Goal: Communication & Community: Answer question/provide support

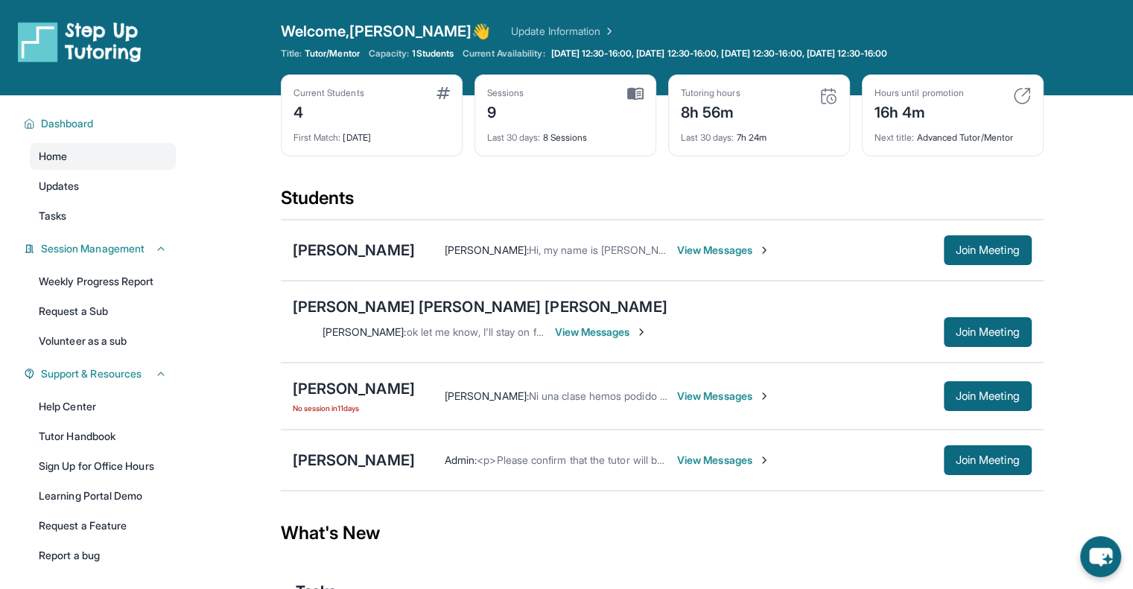
click at [648, 325] on span "View Messages" at bounding box center [601, 332] width 93 height 15
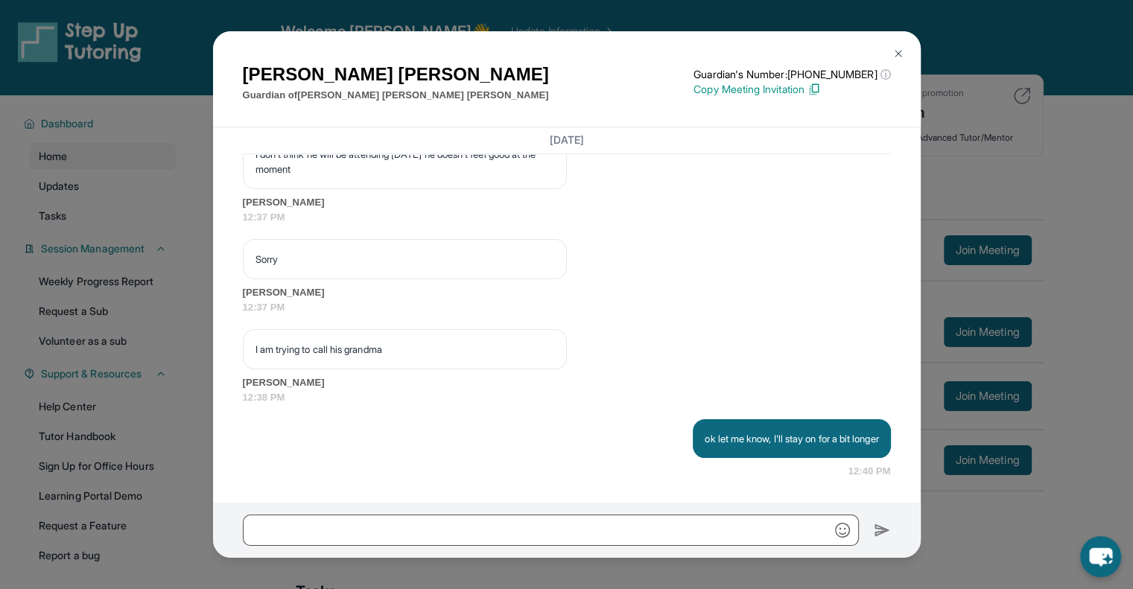
scroll to position [7367, 0]
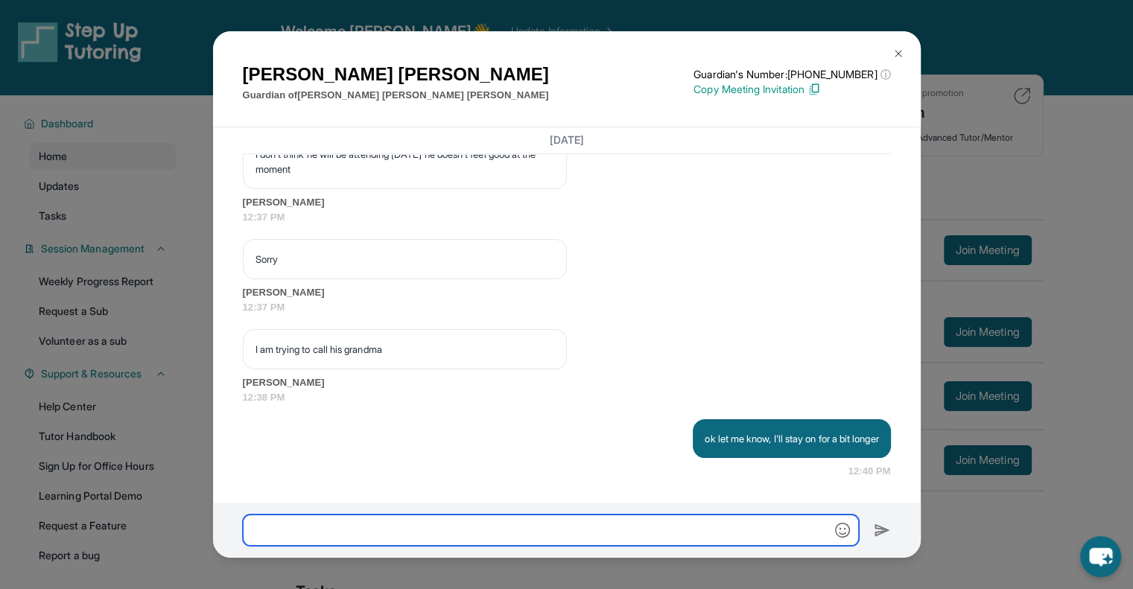
click at [384, 528] on input "text" at bounding box center [551, 530] width 616 height 31
type input "**********"
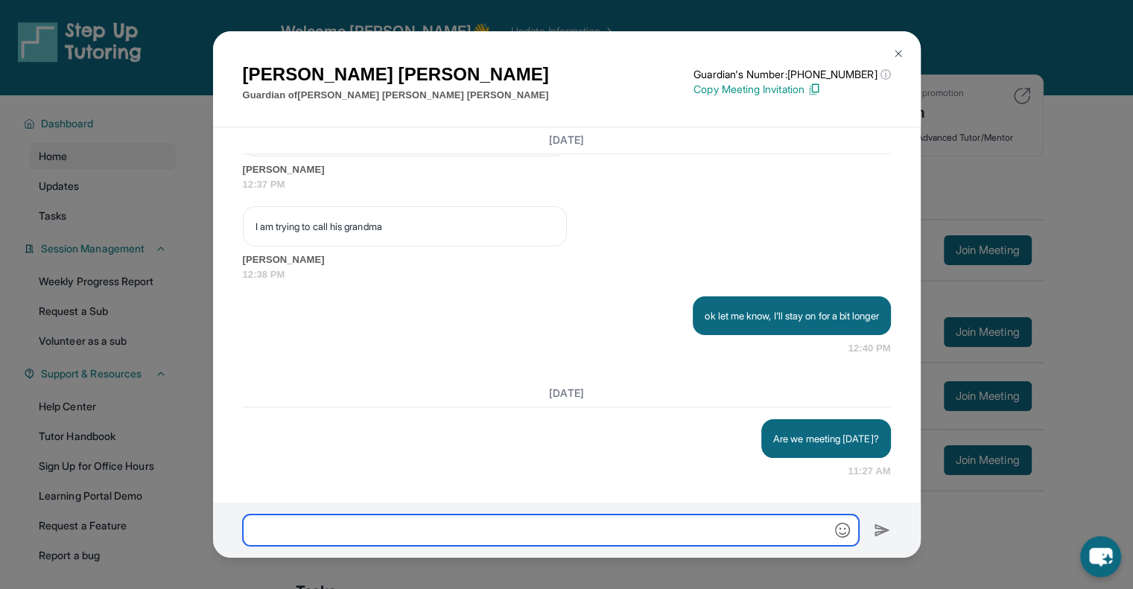
scroll to position [95, 0]
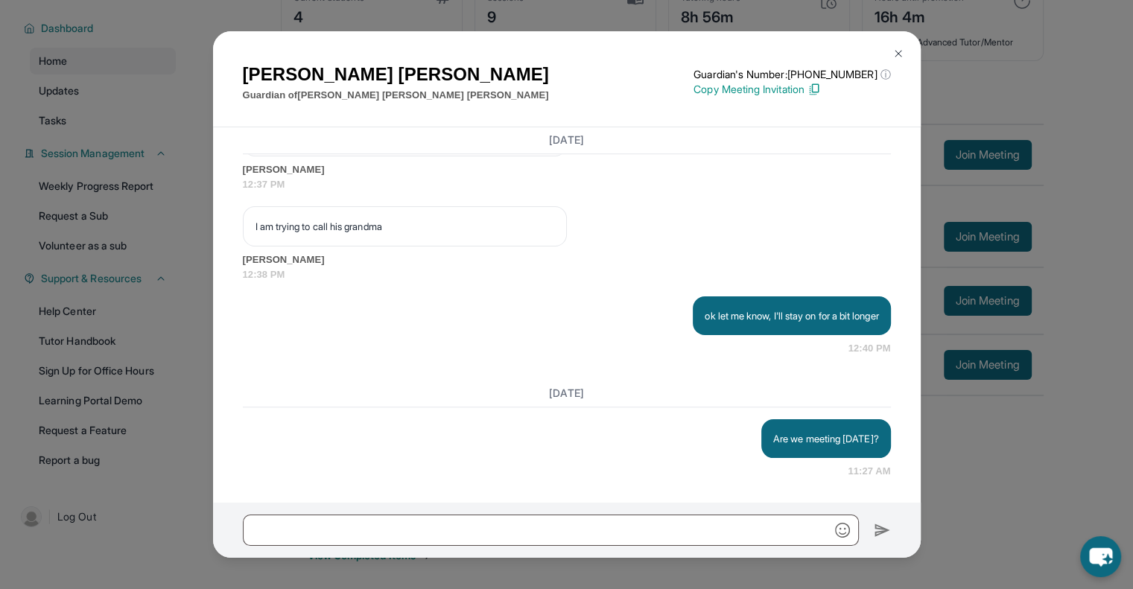
click at [893, 50] on img at bounding box center [899, 54] width 12 height 12
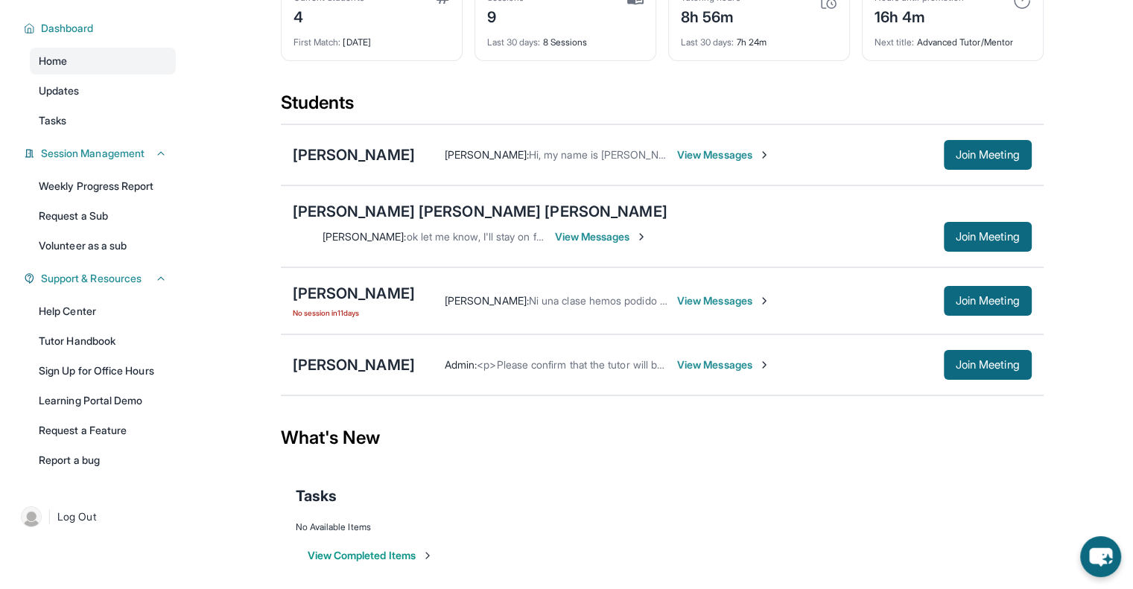
scroll to position [0, 0]
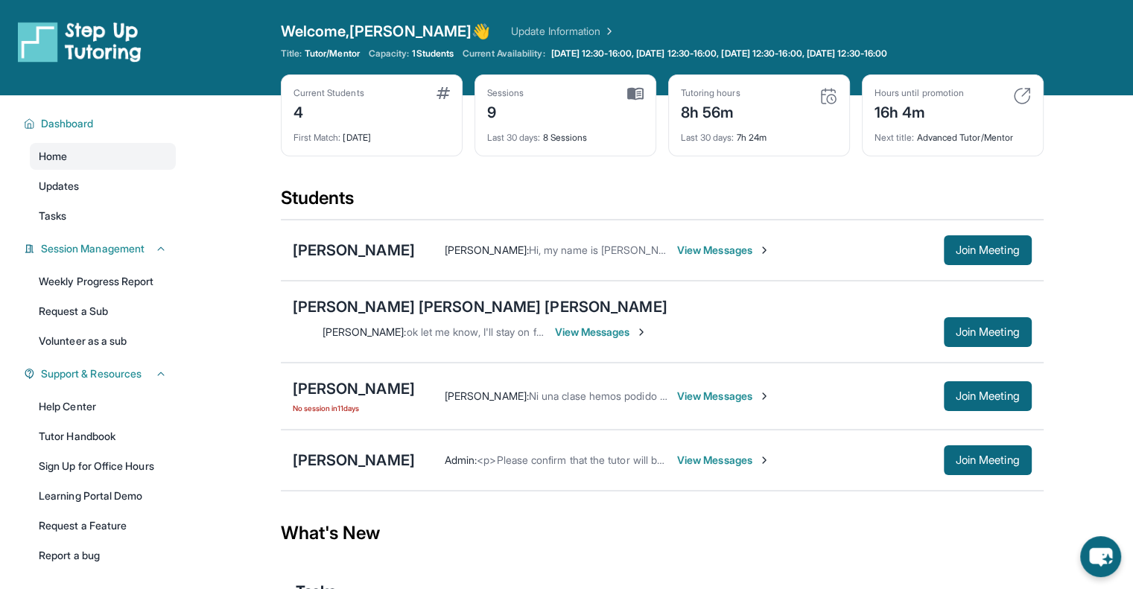
click at [677, 249] on span "View Messages" at bounding box center [723, 250] width 93 height 15
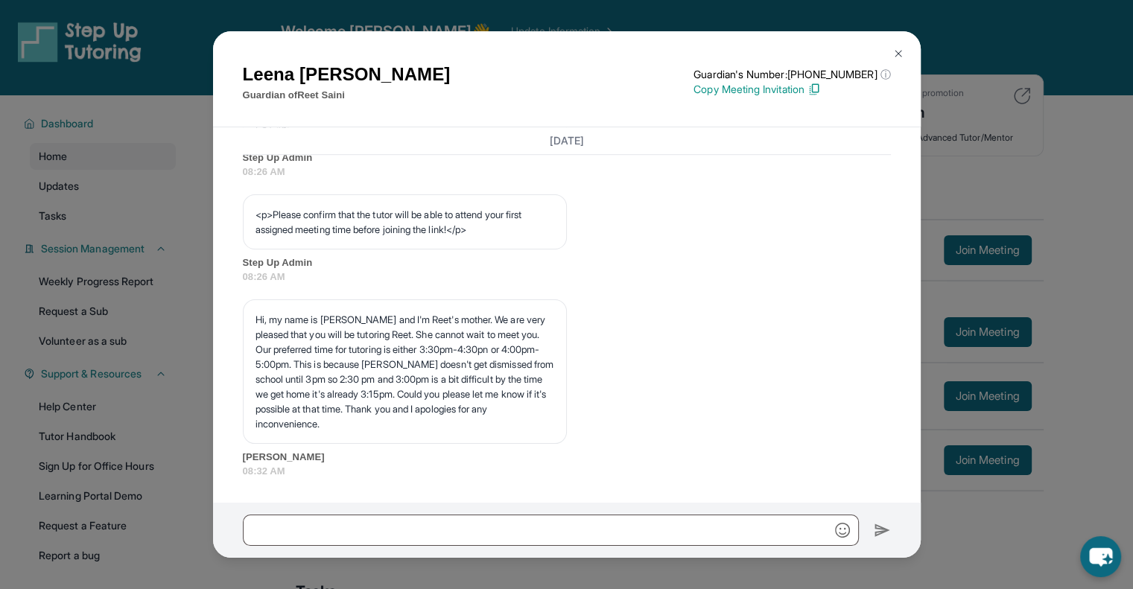
scroll to position [957, 0]
click at [897, 47] on button at bounding box center [899, 54] width 30 height 30
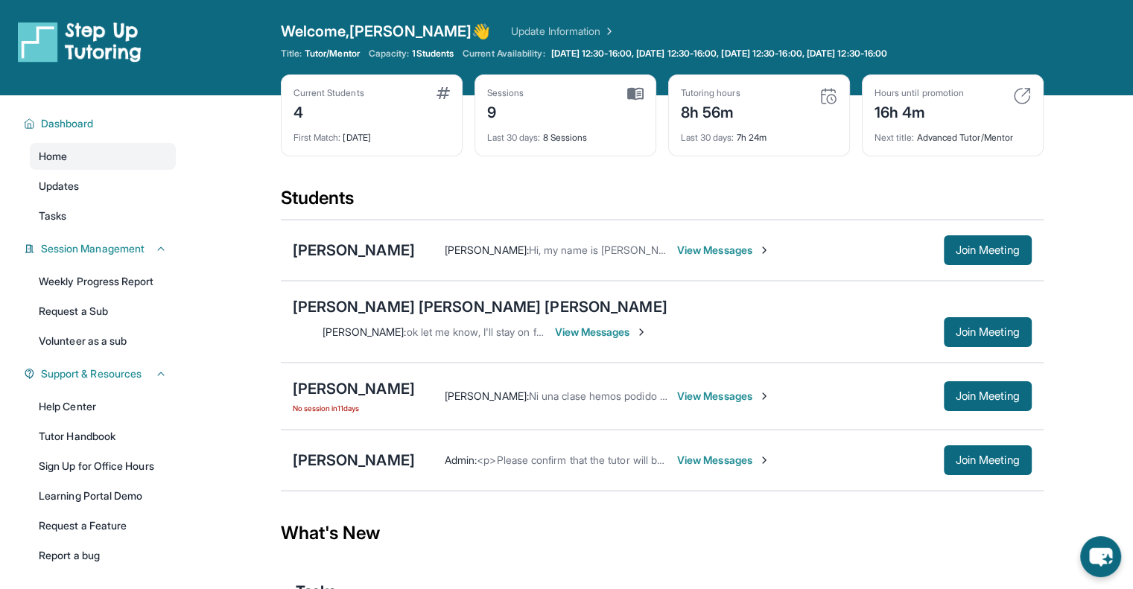
click at [677, 453] on span "View Messages" at bounding box center [723, 460] width 93 height 15
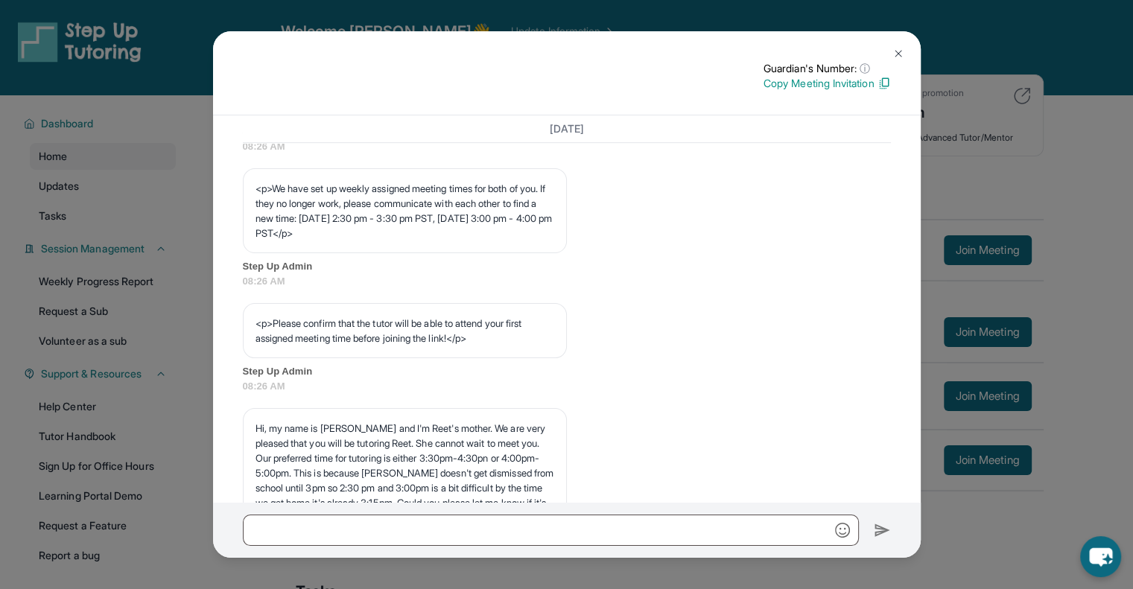
scroll to position [806, 0]
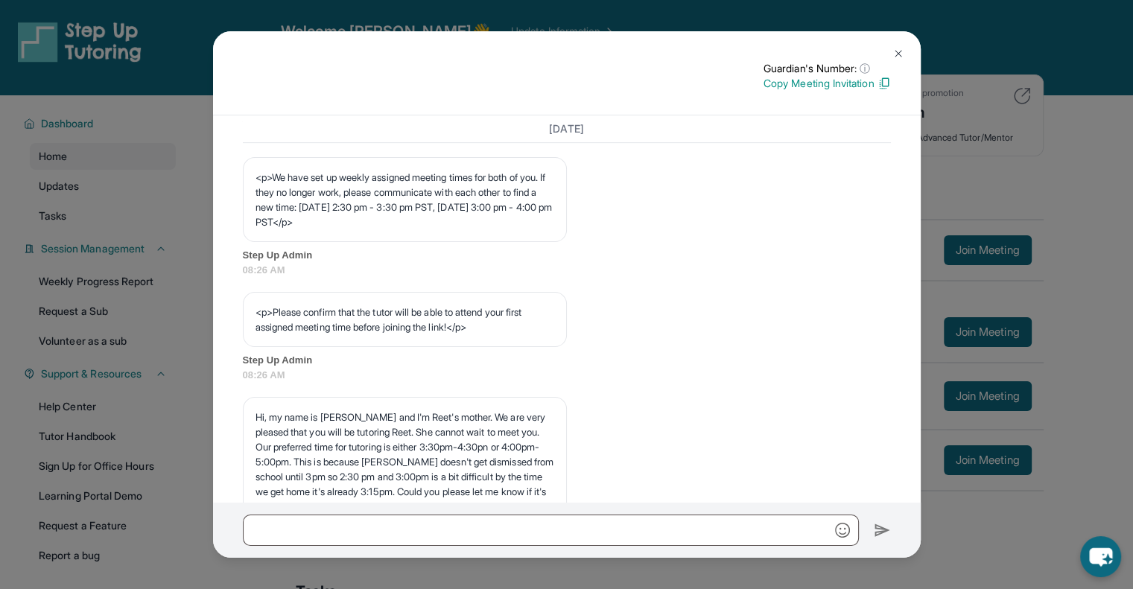
click at [894, 51] on img at bounding box center [899, 54] width 12 height 12
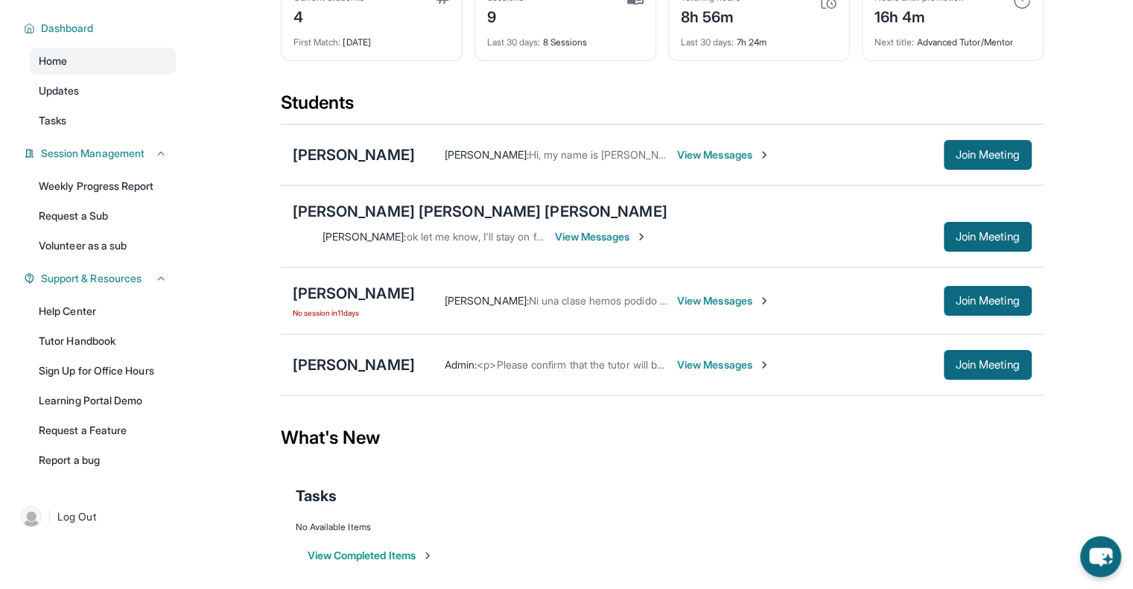
scroll to position [0, 0]
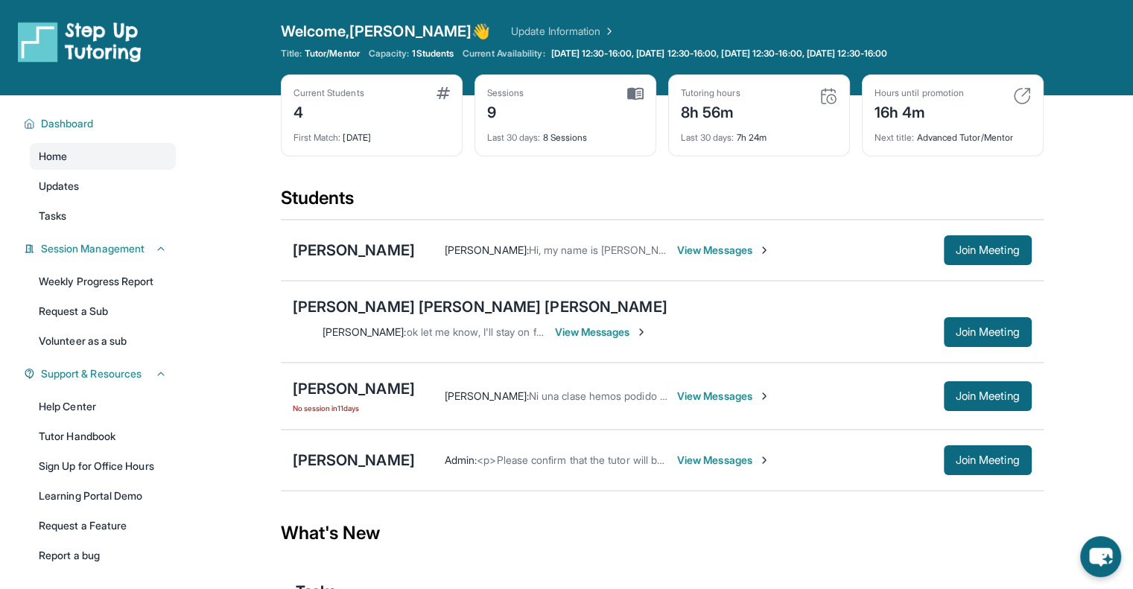
click at [677, 244] on span "View Messages" at bounding box center [723, 250] width 93 height 15
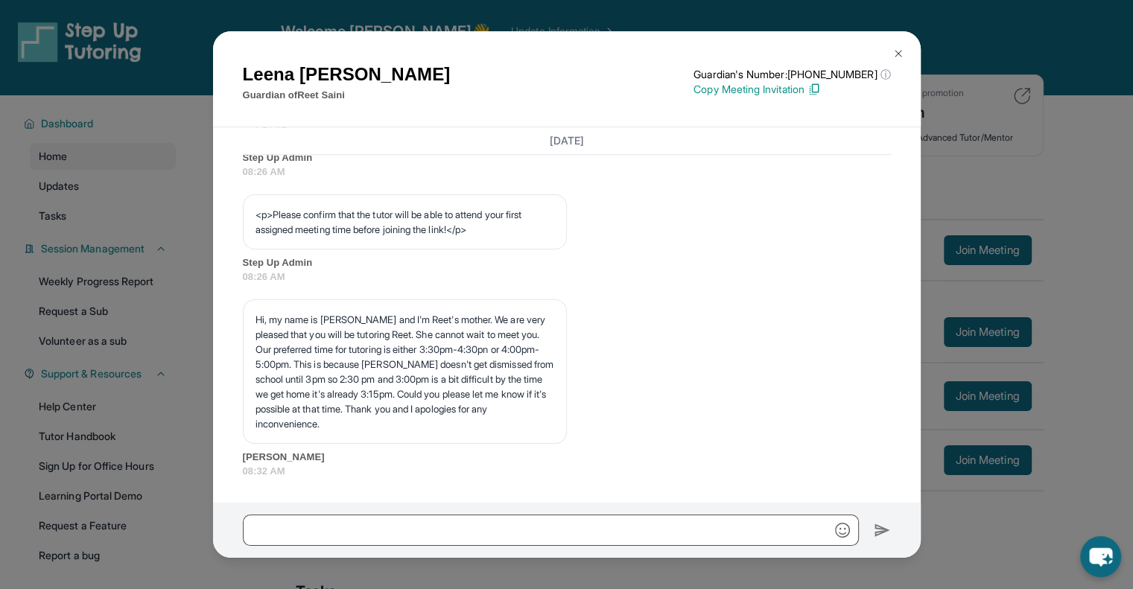
scroll to position [95, 0]
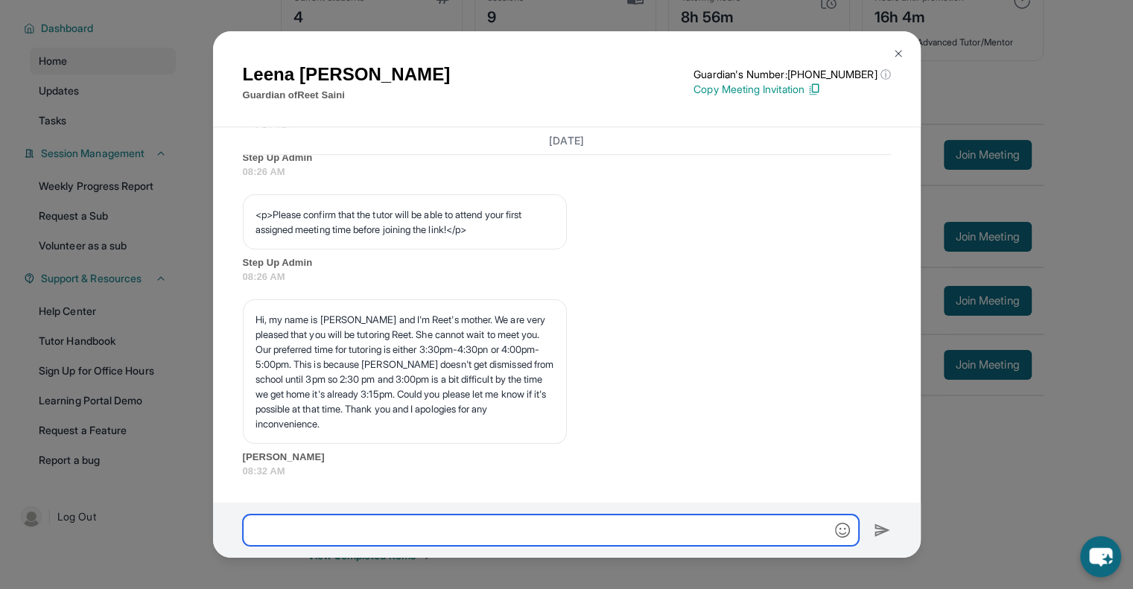
click at [455, 516] on input "text" at bounding box center [551, 530] width 616 height 31
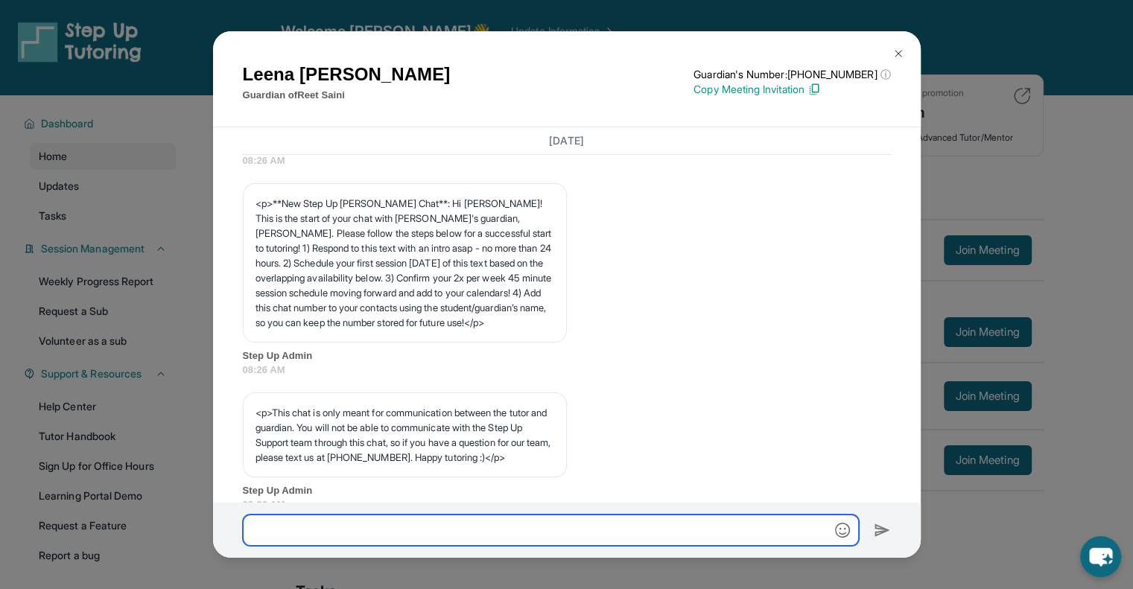
scroll to position [0, 0]
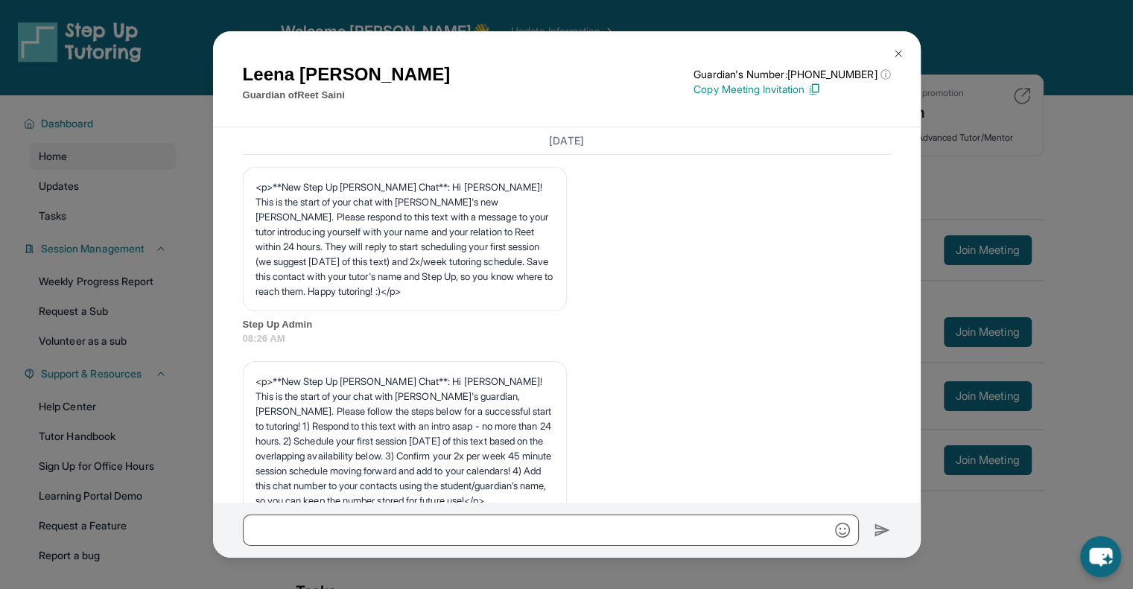
click at [888, 55] on button at bounding box center [899, 54] width 30 height 30
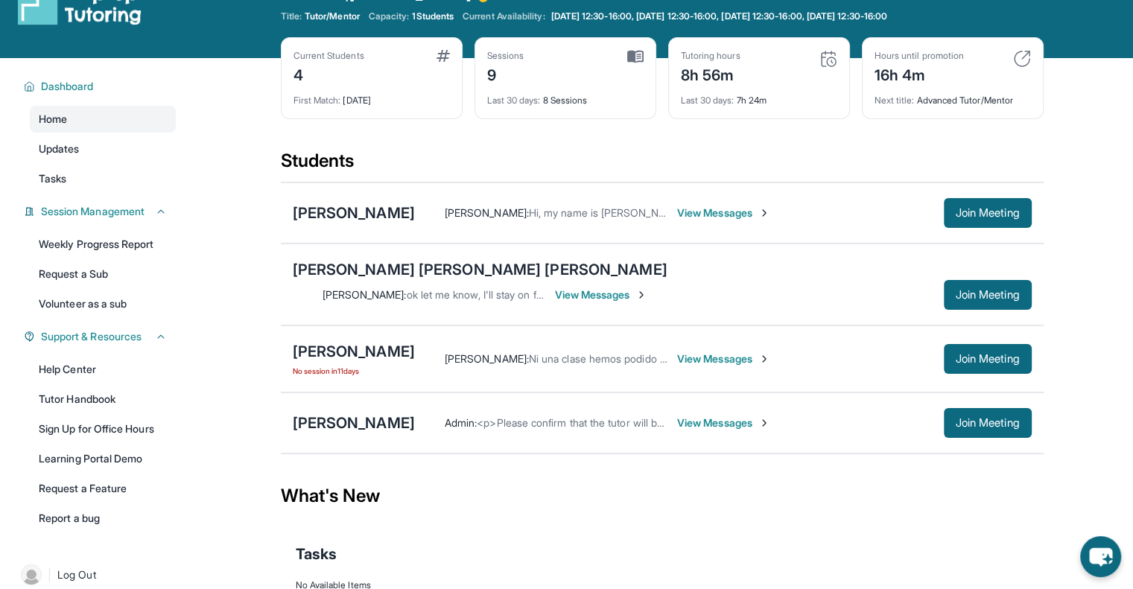
scroll to position [49, 0]
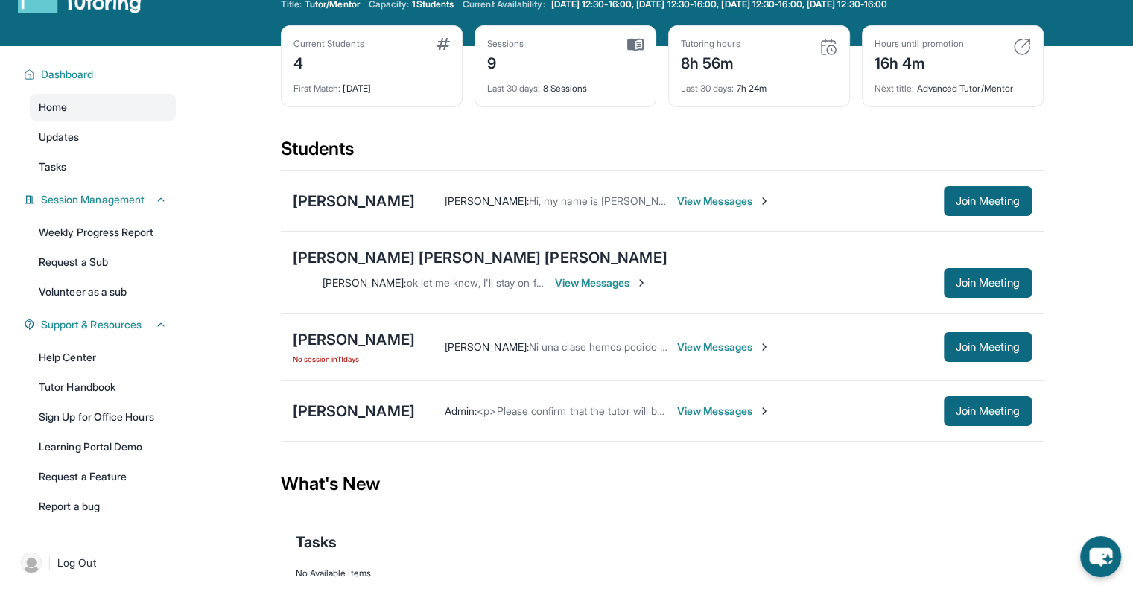
click at [677, 404] on span "View Messages" at bounding box center [723, 411] width 93 height 15
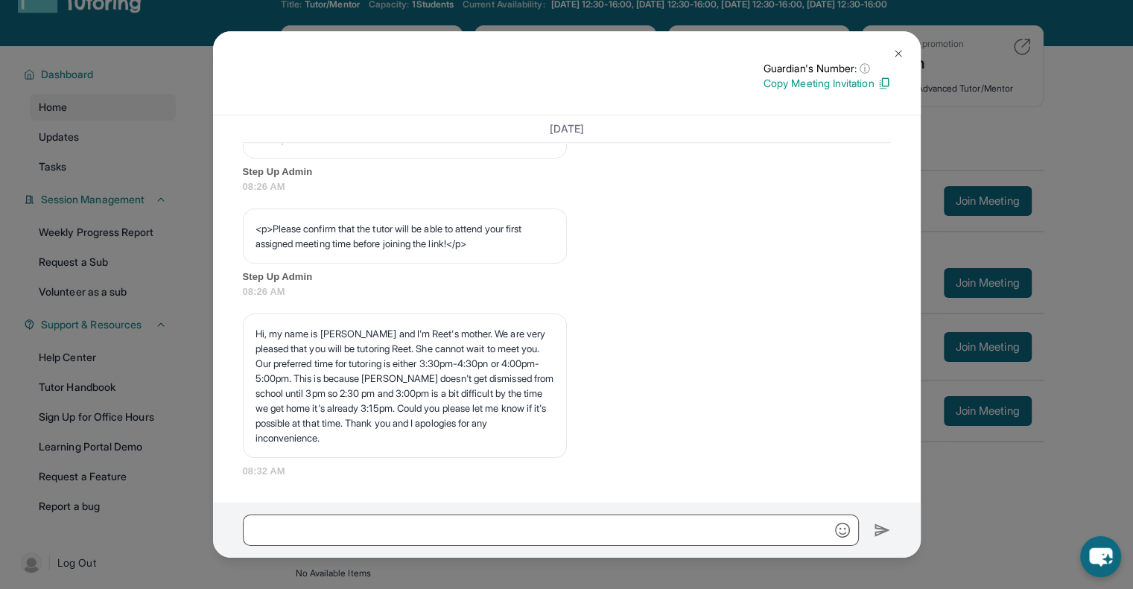
scroll to position [931, 0]
click at [897, 56] on img at bounding box center [899, 54] width 12 height 12
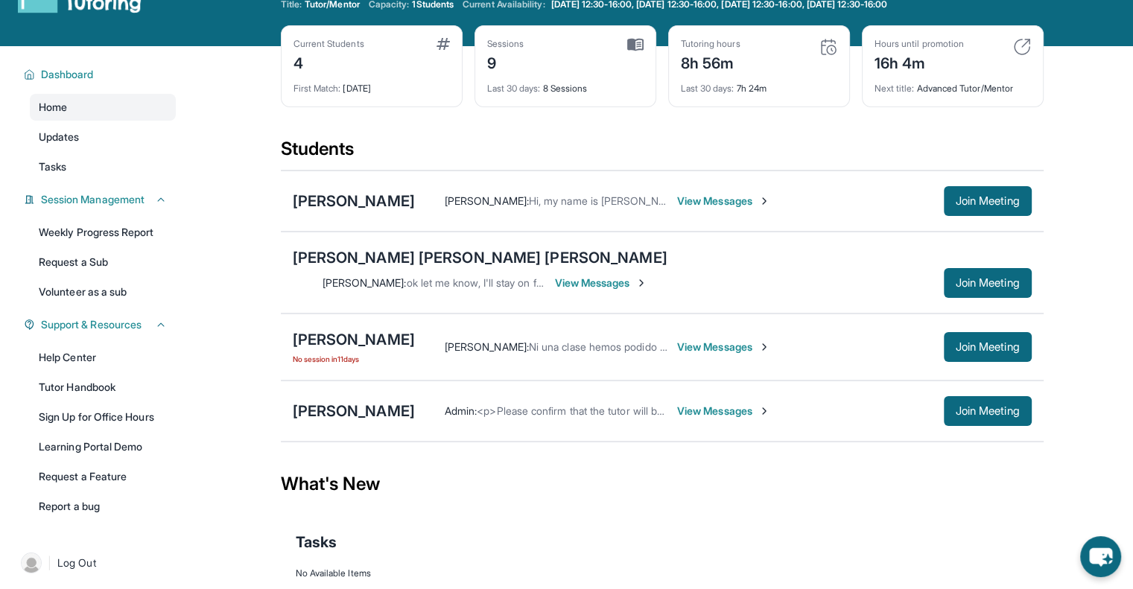
scroll to position [0, 0]
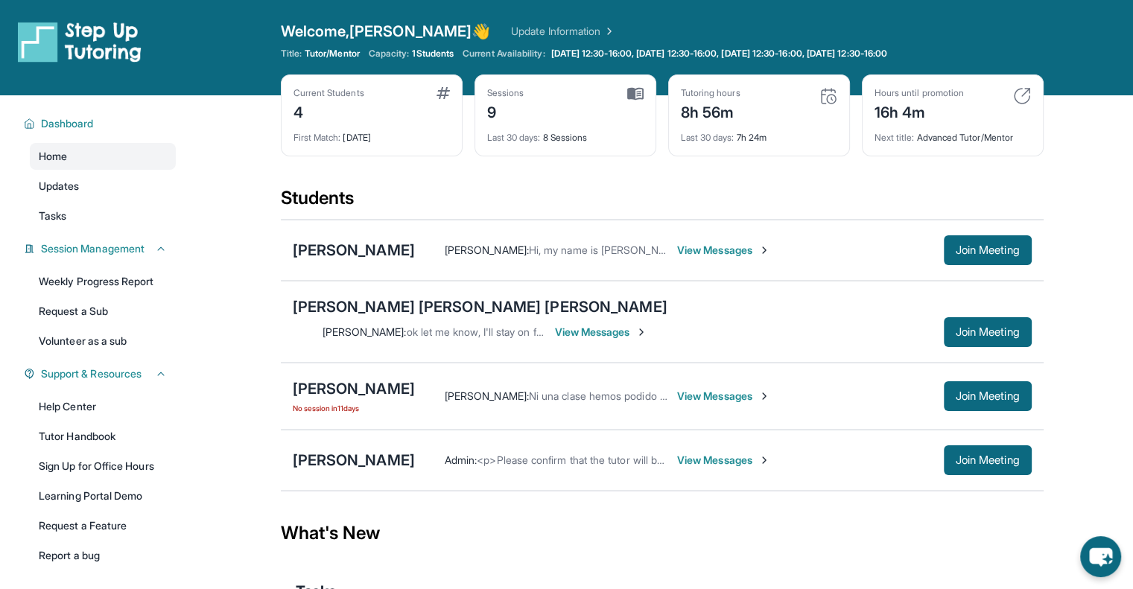
click at [648, 325] on span "View Messages" at bounding box center [601, 332] width 93 height 15
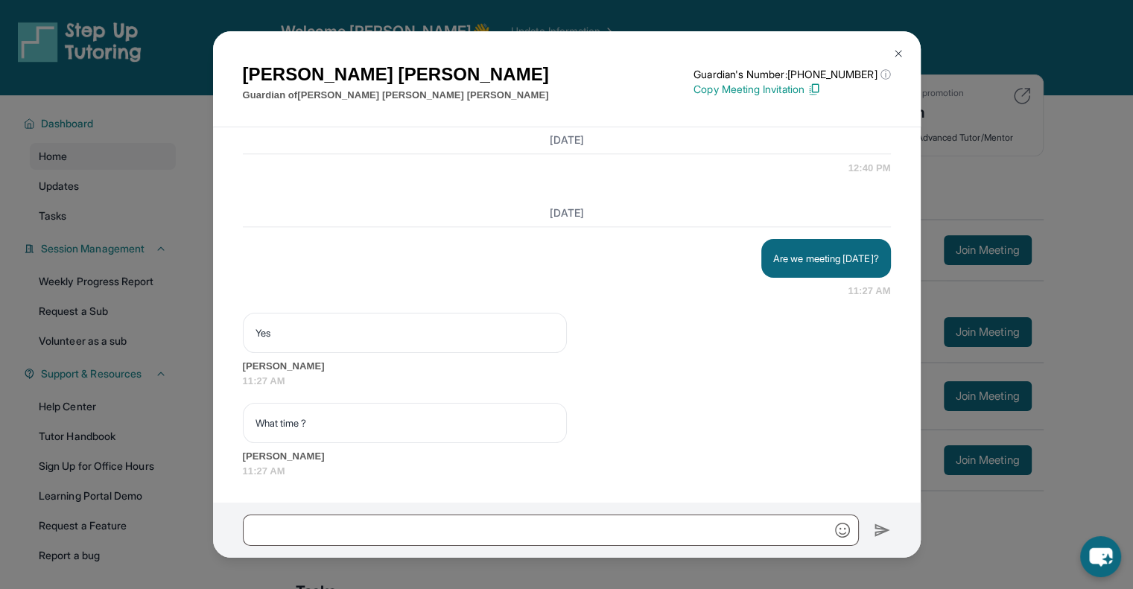
scroll to position [7669, 0]
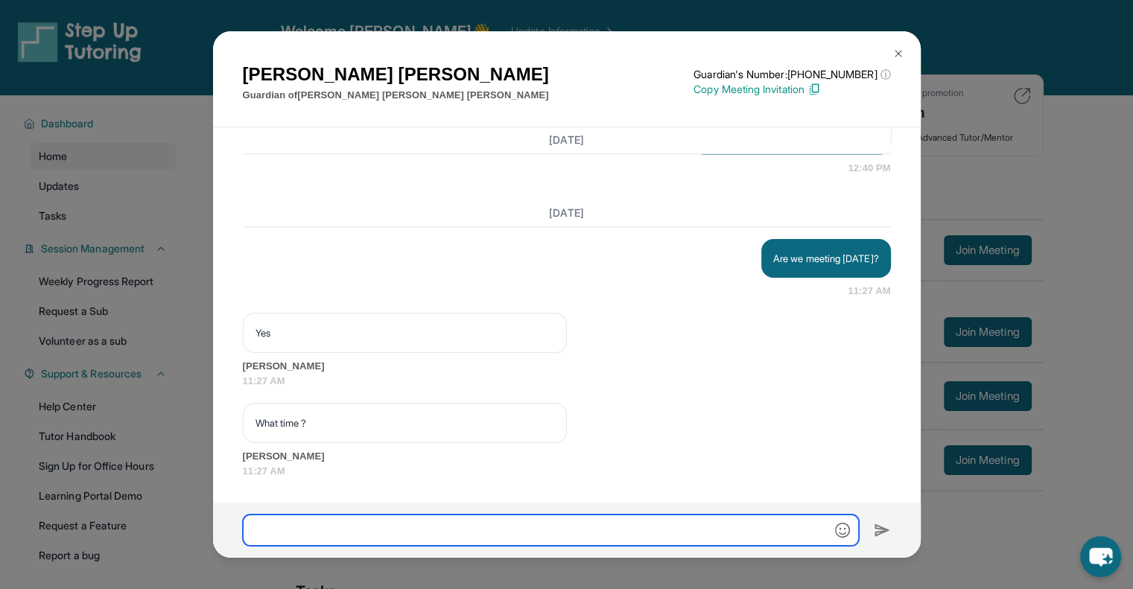
click at [340, 524] on input "text" at bounding box center [551, 530] width 616 height 31
type input "**********"
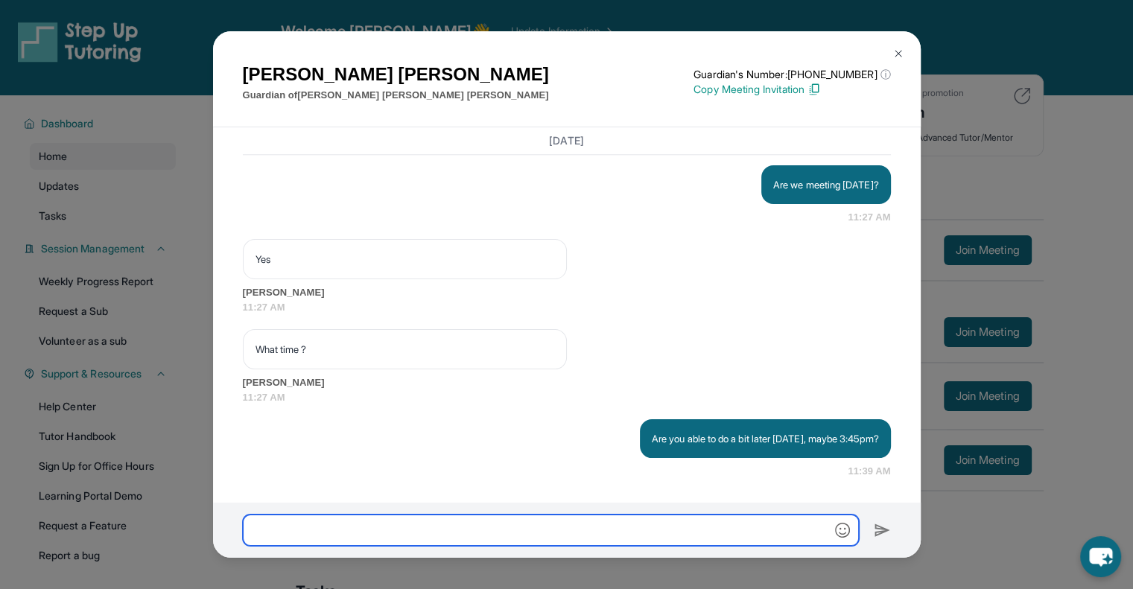
scroll to position [7743, 0]
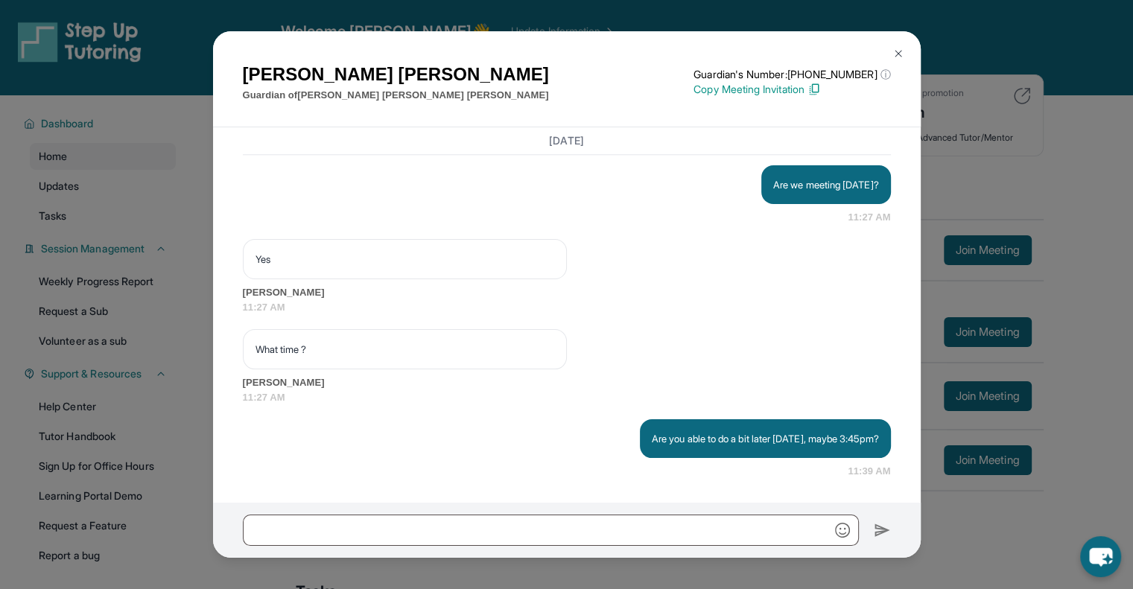
click at [893, 48] on img at bounding box center [899, 54] width 12 height 12
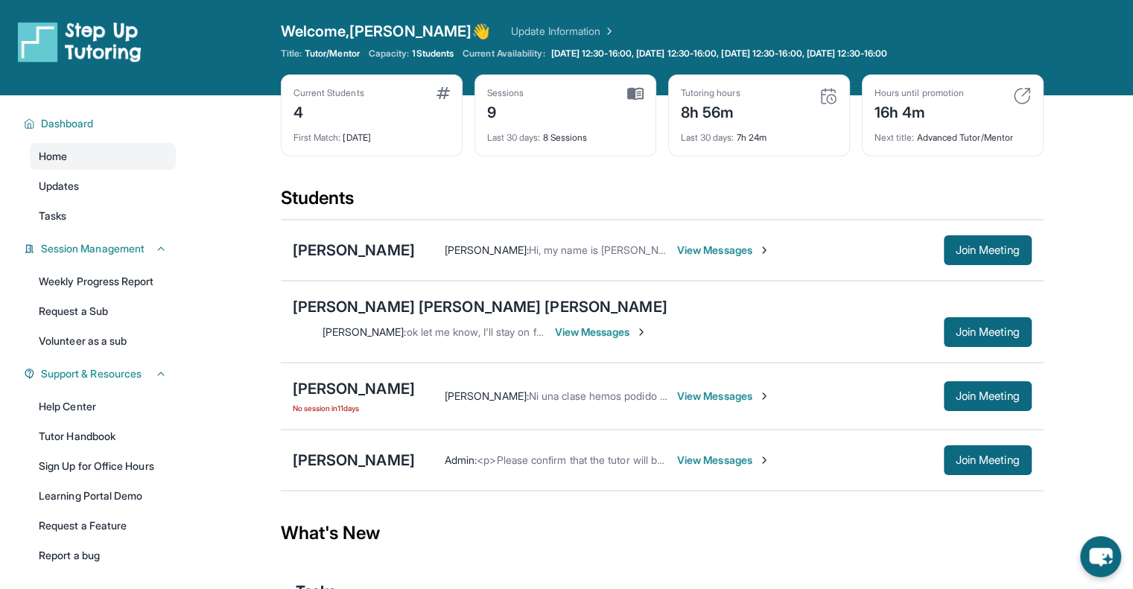
click at [687, 389] on span "View Messages" at bounding box center [723, 396] width 93 height 15
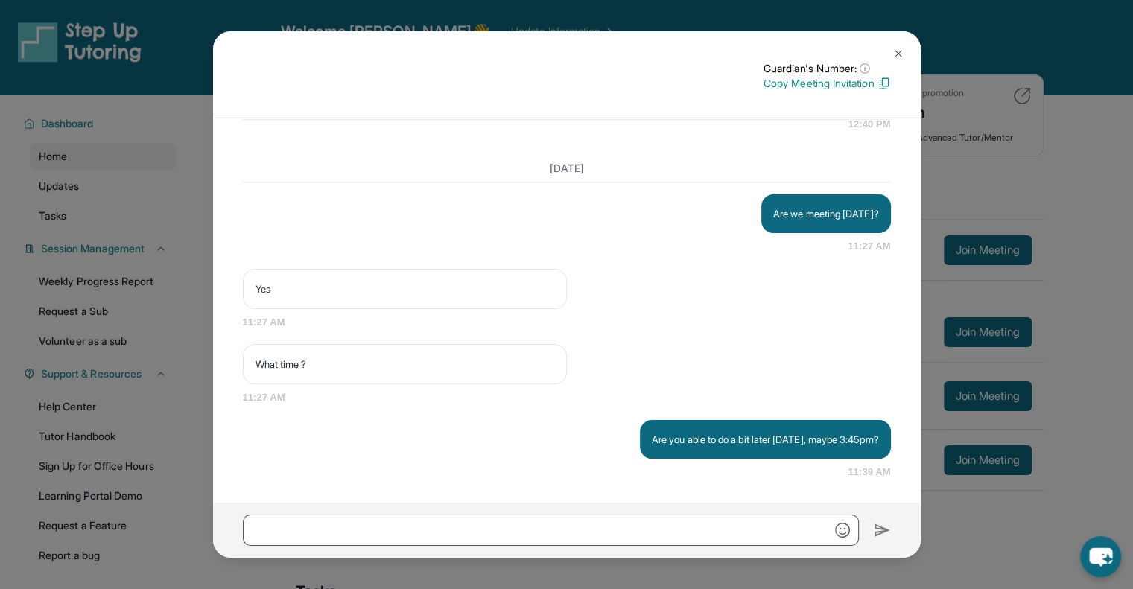
scroll to position [7441, 0]
click at [891, 42] on button at bounding box center [899, 54] width 30 height 30
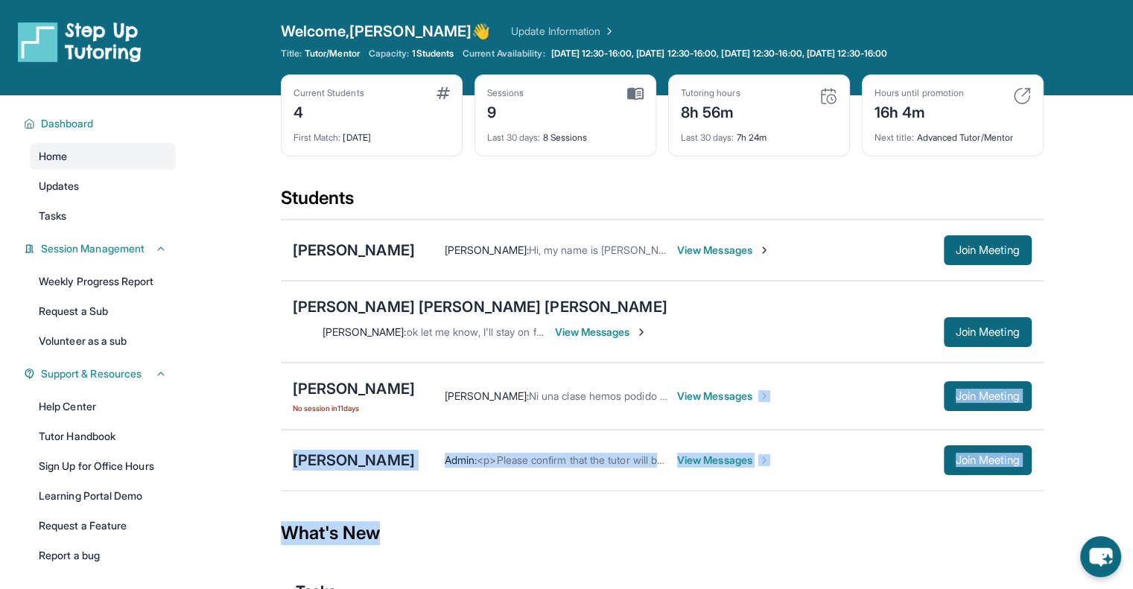
drag, startPoint x: 817, startPoint y: 367, endPoint x: 692, endPoint y: 509, distance: 189.0
click at [692, 509] on main "Current Students 4 First Match : [DATE] Sessions 9 Last 30 days : 8 Sessions Tu…" at bounding box center [662, 394] width 763 height 599
click at [479, 528] on div "What's New" at bounding box center [662, 534] width 763 height 66
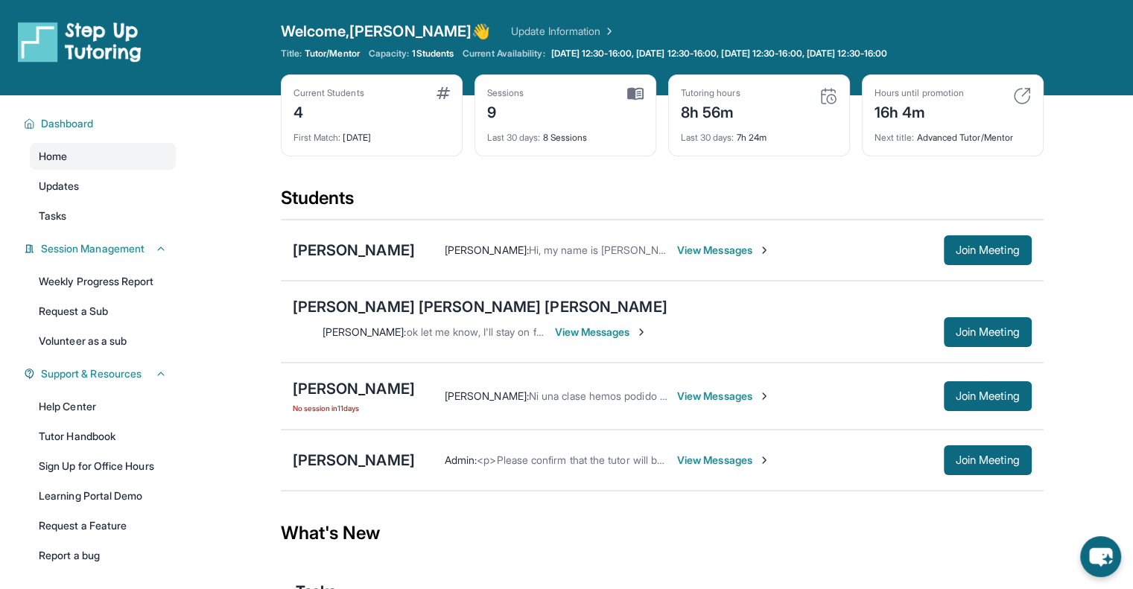
click at [648, 325] on span "View Messages" at bounding box center [601, 332] width 93 height 15
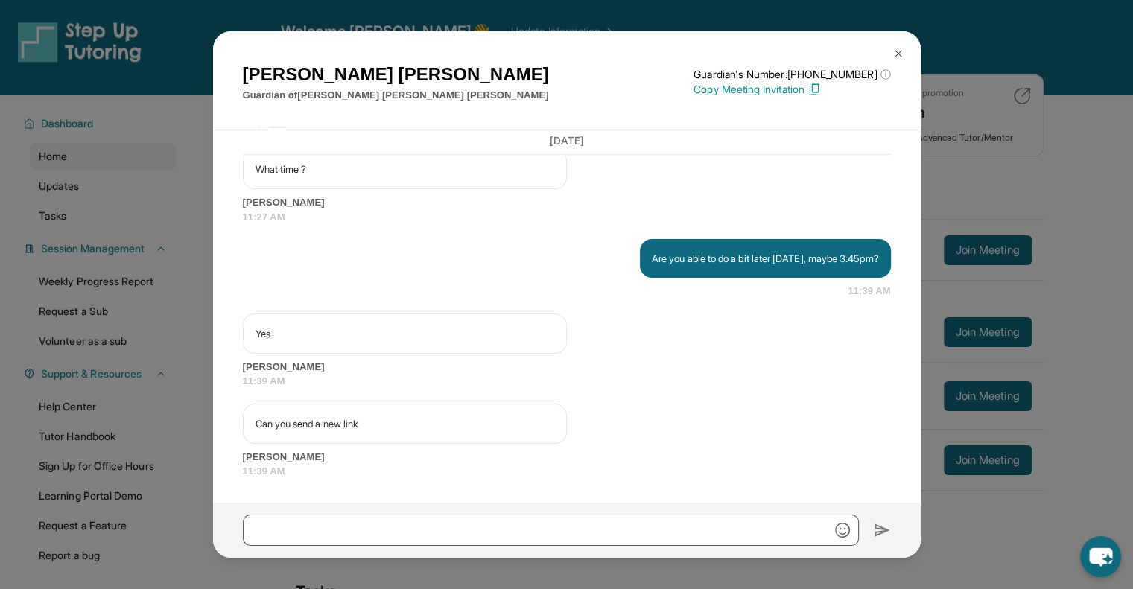
scroll to position [7923, 0]
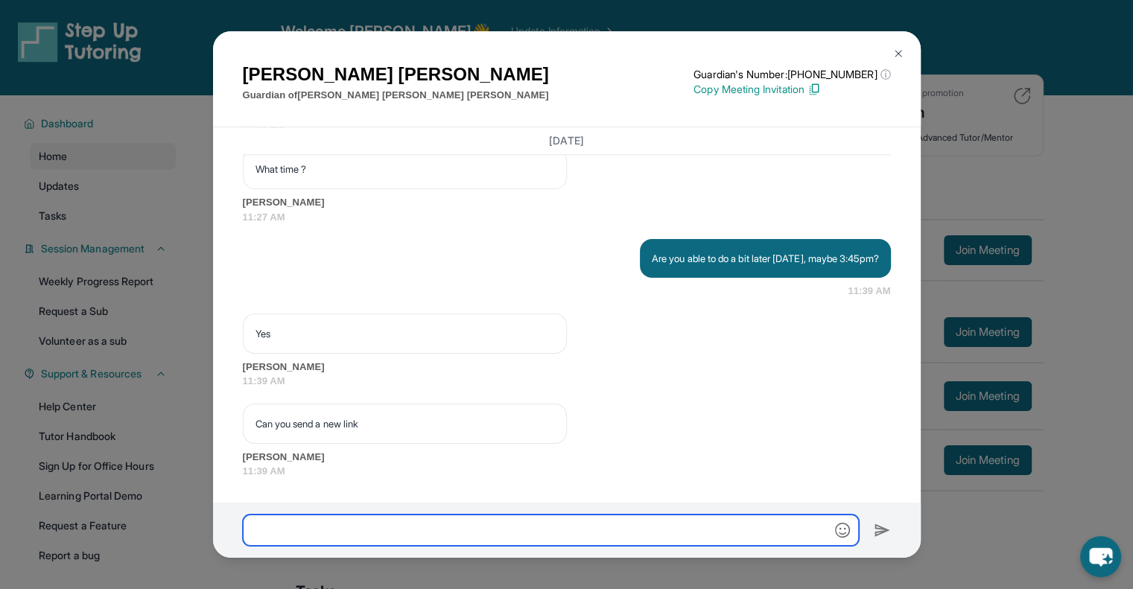
click at [410, 527] on input "text" at bounding box center [551, 530] width 616 height 31
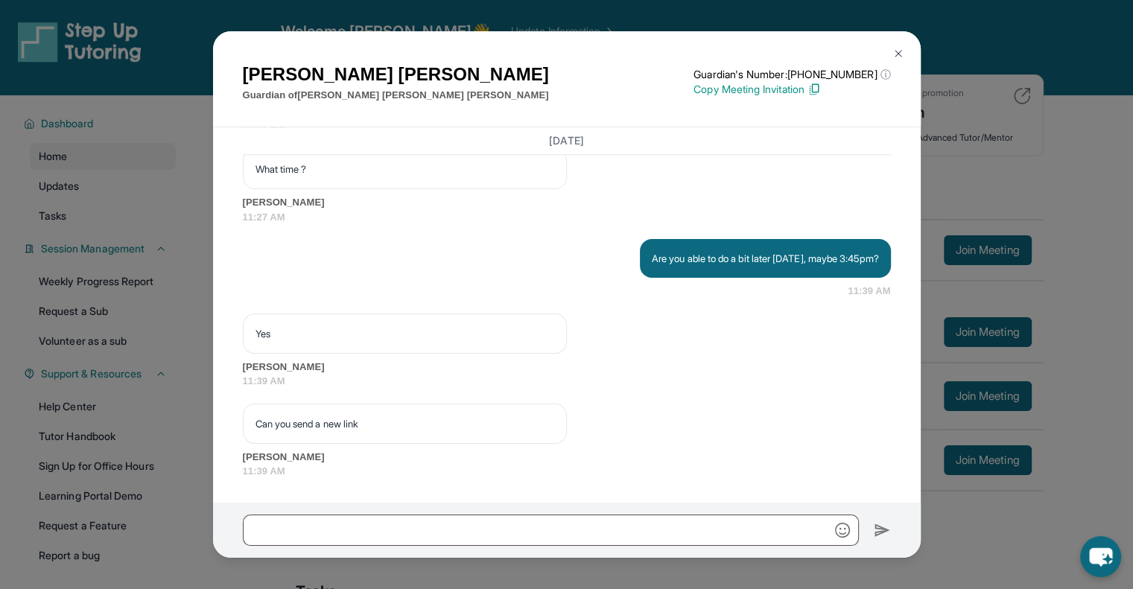
click at [797, 89] on p "Copy Meeting Invitation" at bounding box center [792, 89] width 197 height 15
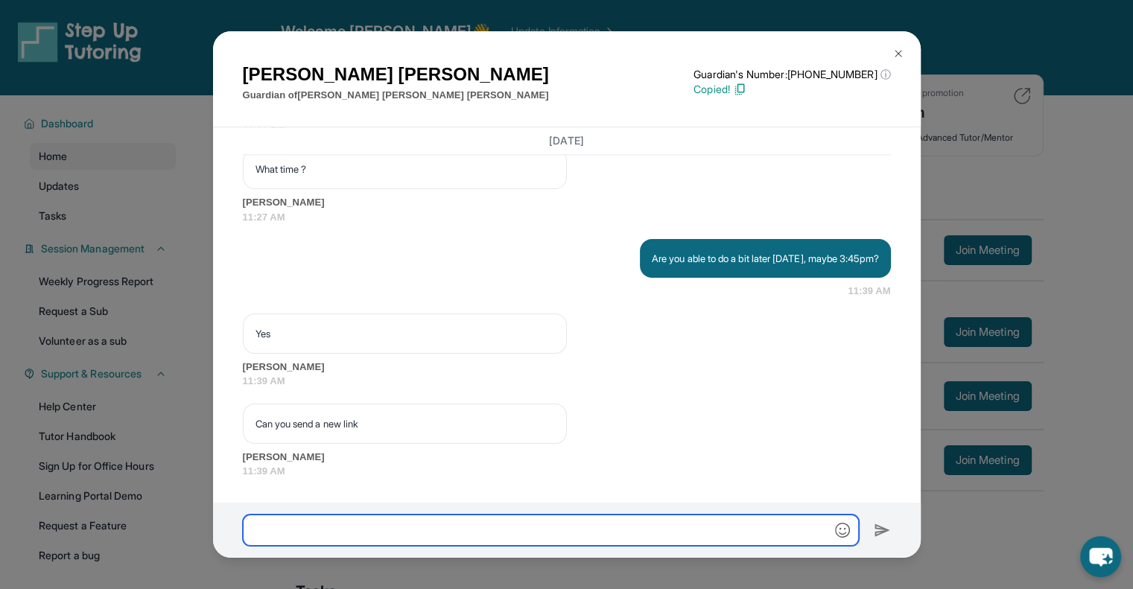
click at [352, 538] on input "text" at bounding box center [551, 530] width 616 height 31
paste input "**********"
type input "**********"
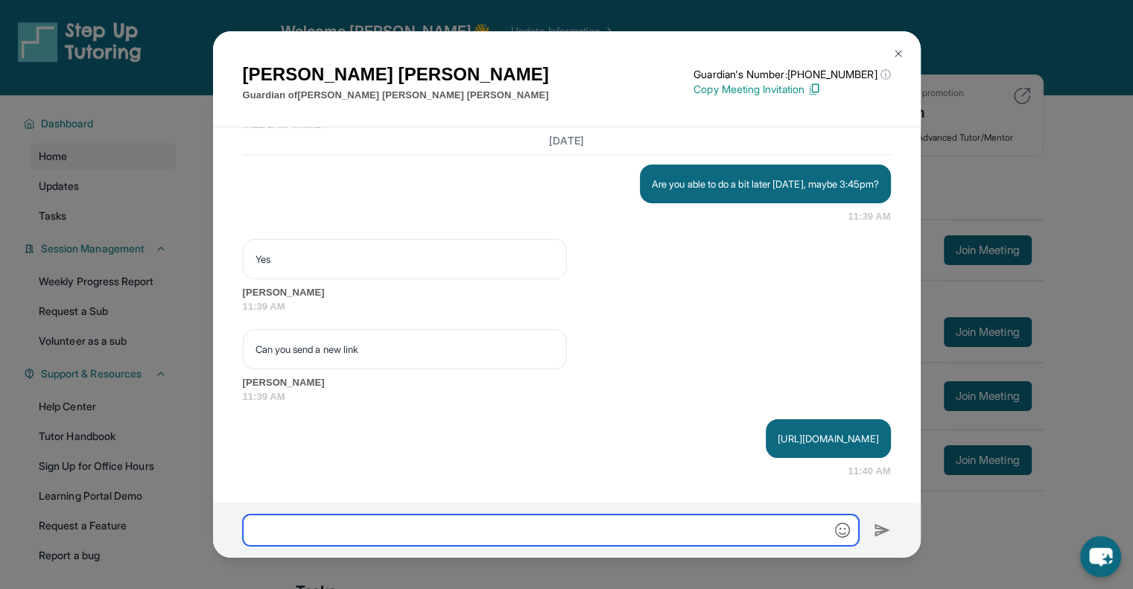
scroll to position [7997, 0]
type input "**********"
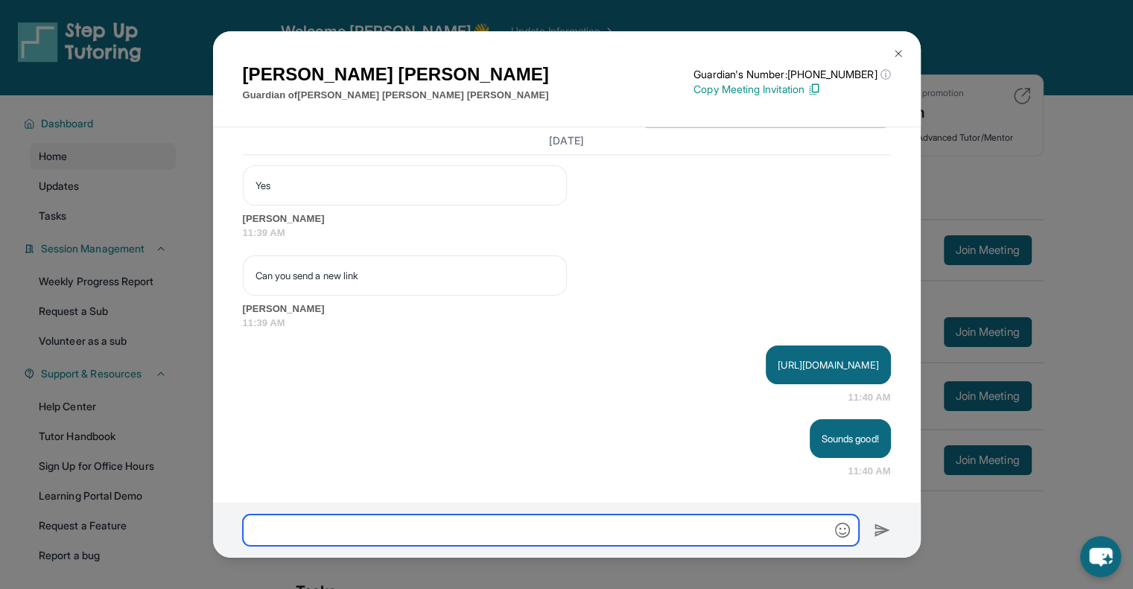
scroll to position [8071, 0]
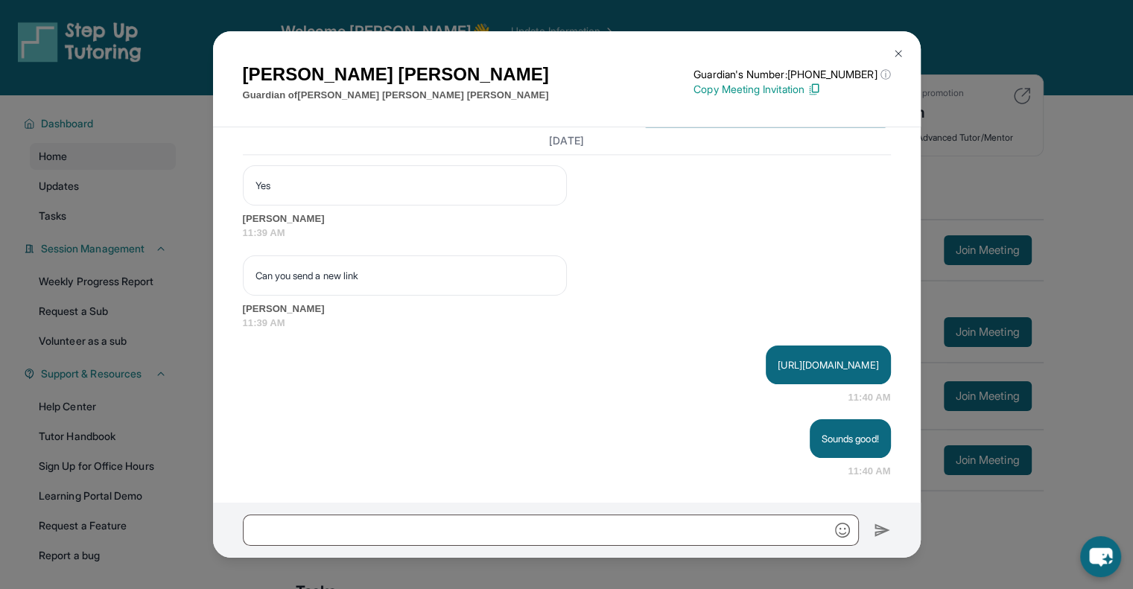
click at [897, 56] on img at bounding box center [899, 54] width 12 height 12
